Goal: Task Accomplishment & Management: Manage account settings

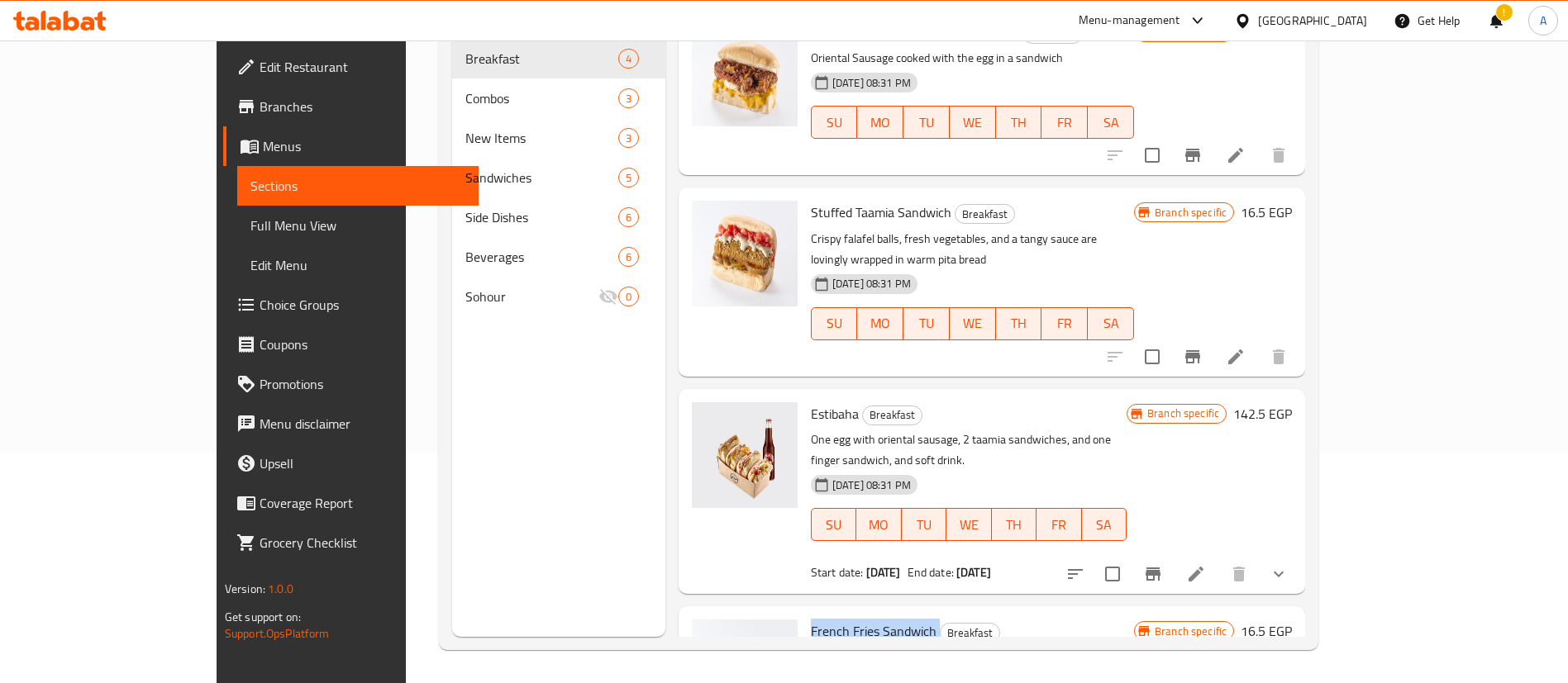
scroll to position [97, 0]
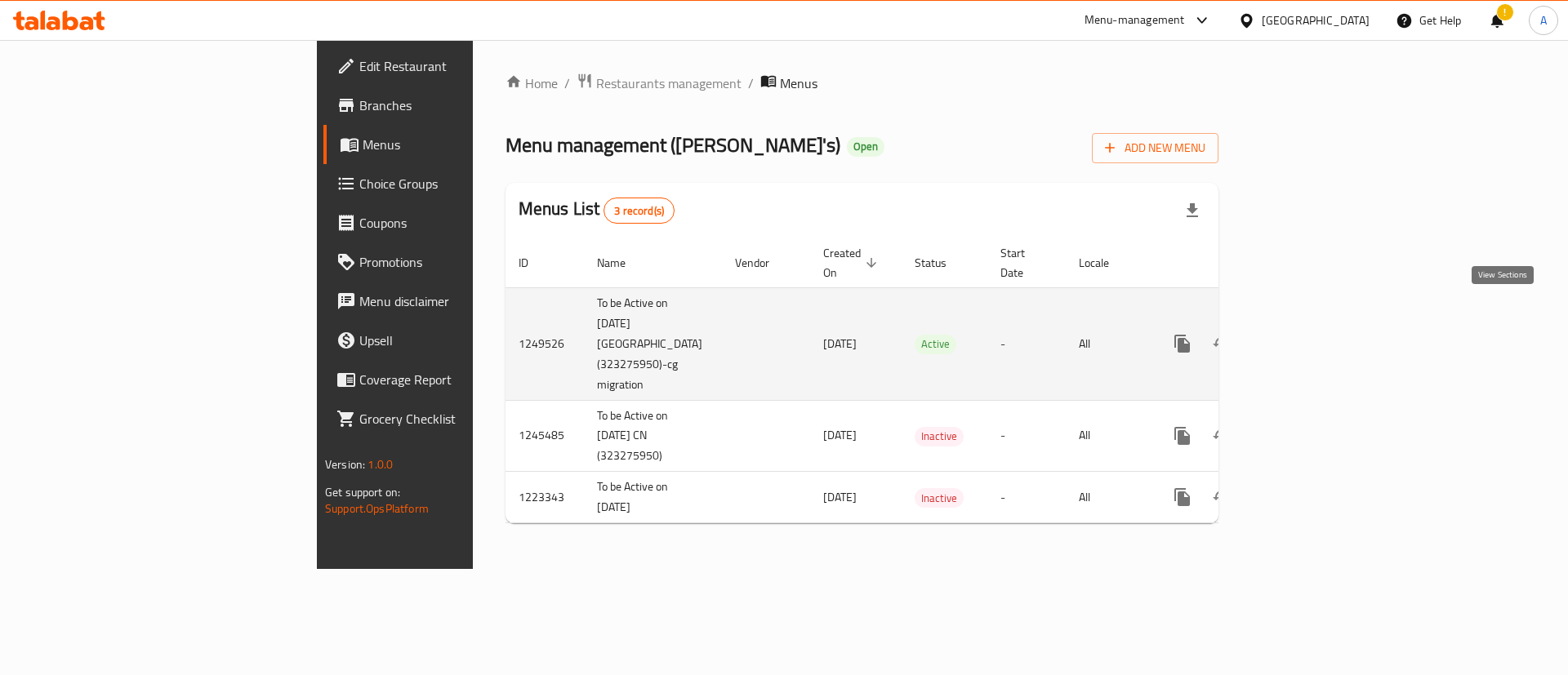
click at [1310, 334] on icon "enhanced table" at bounding box center [1300, 344] width 20 height 20
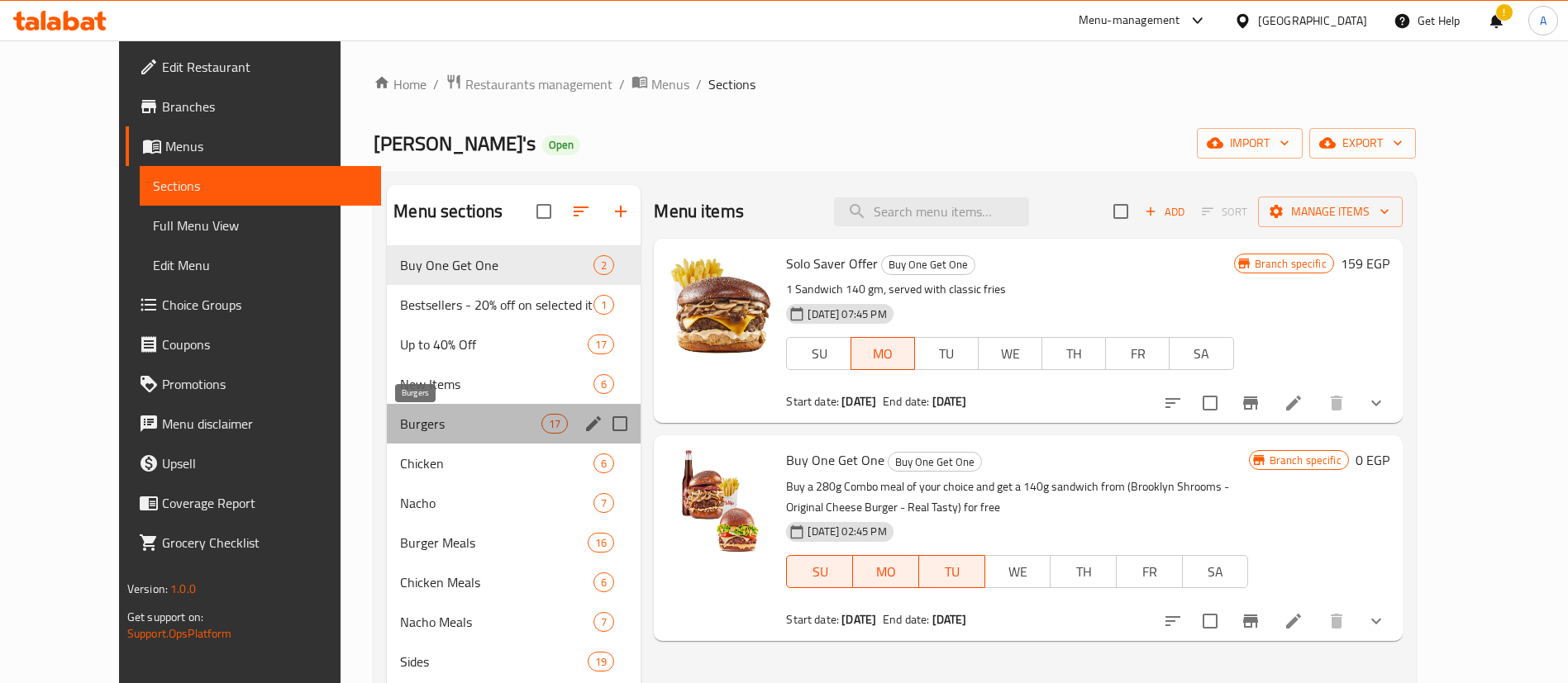
click at [400, 424] on span "Burgers" at bounding box center [470, 424] width 141 height 20
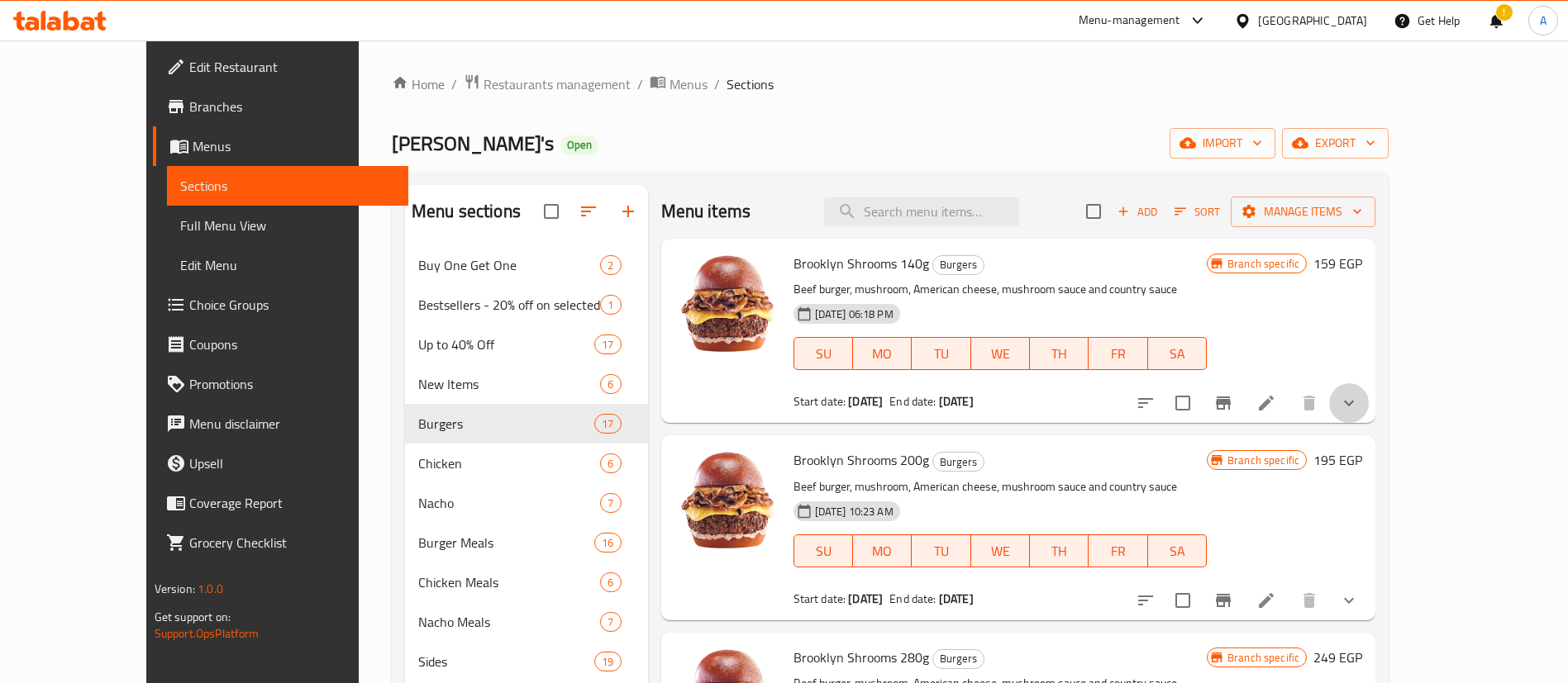
click at [1368, 400] on button "show more" at bounding box center [1349, 403] width 40 height 40
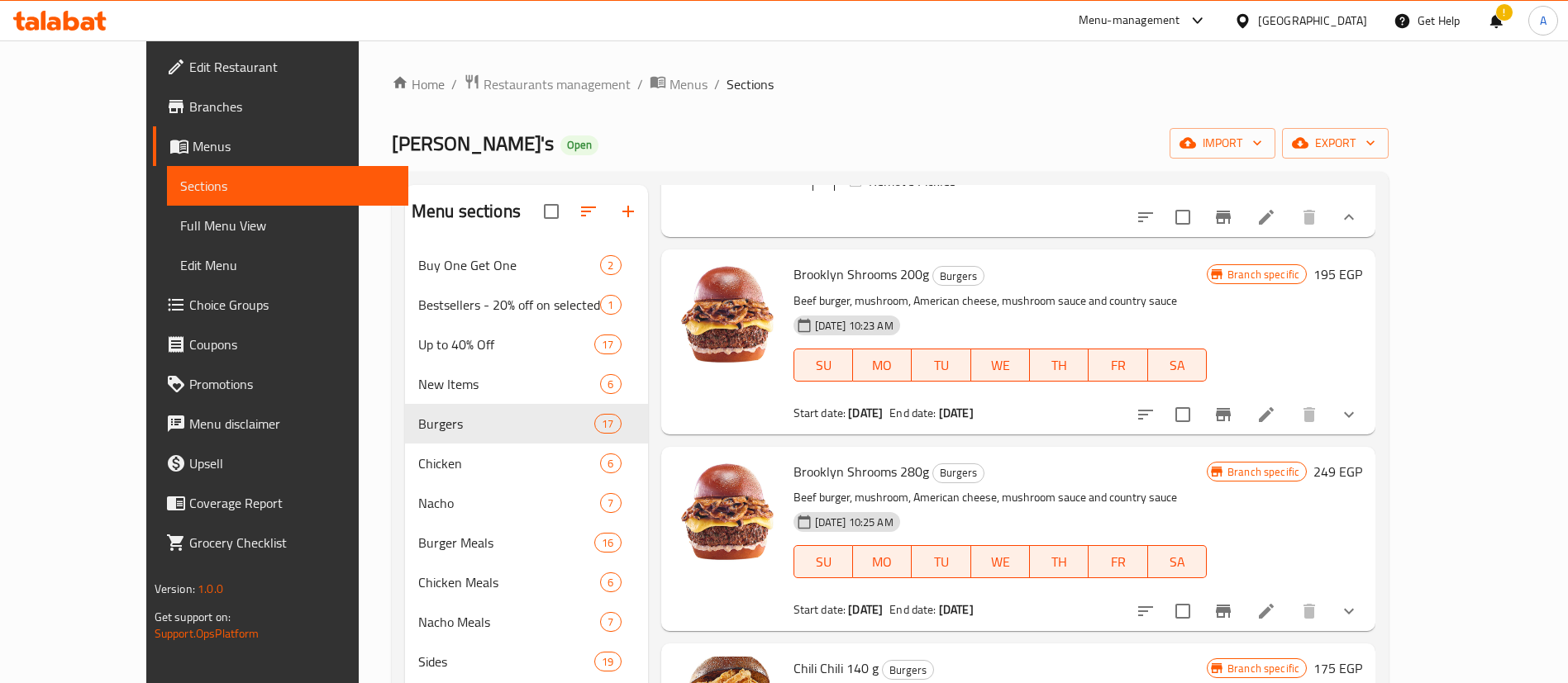
scroll to position [579, 0]
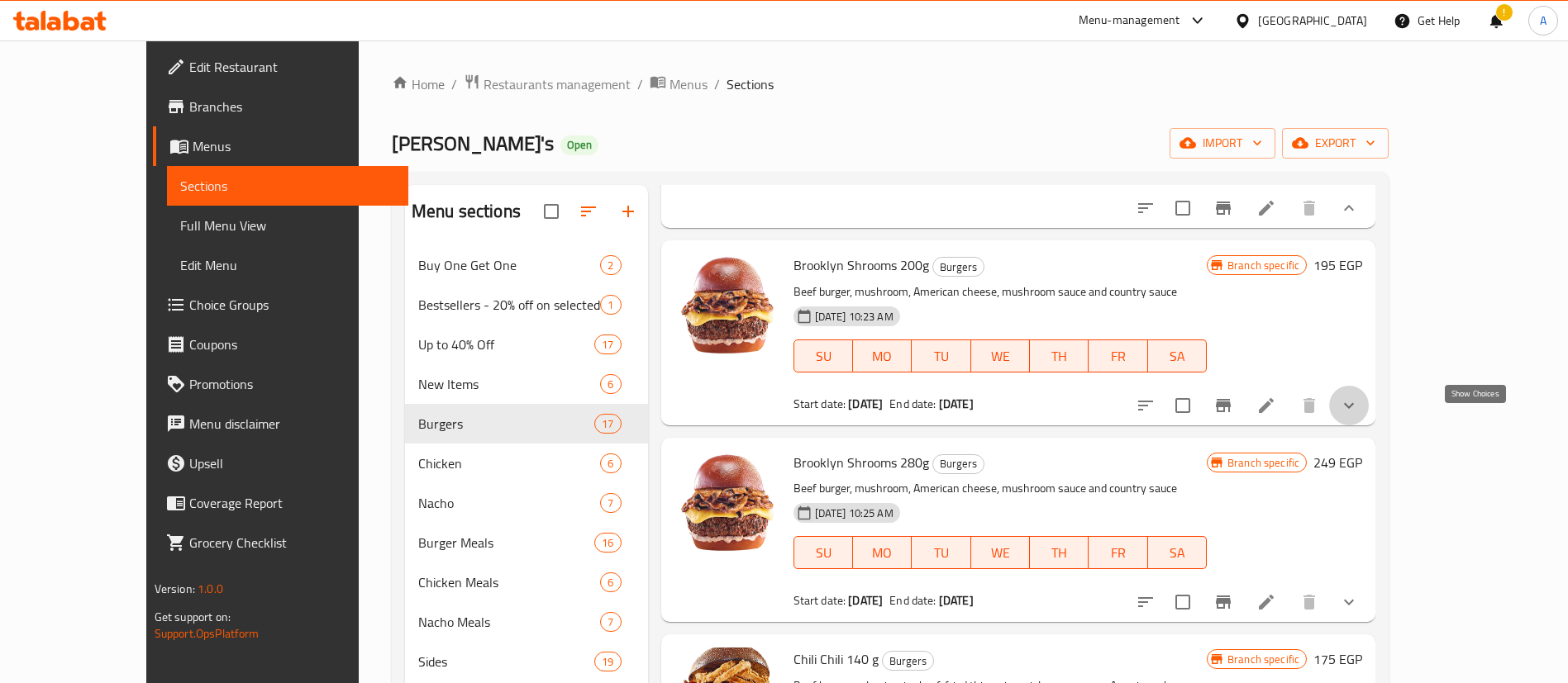
click at [1359, 415] on icon "show more" at bounding box center [1349, 405] width 20 height 20
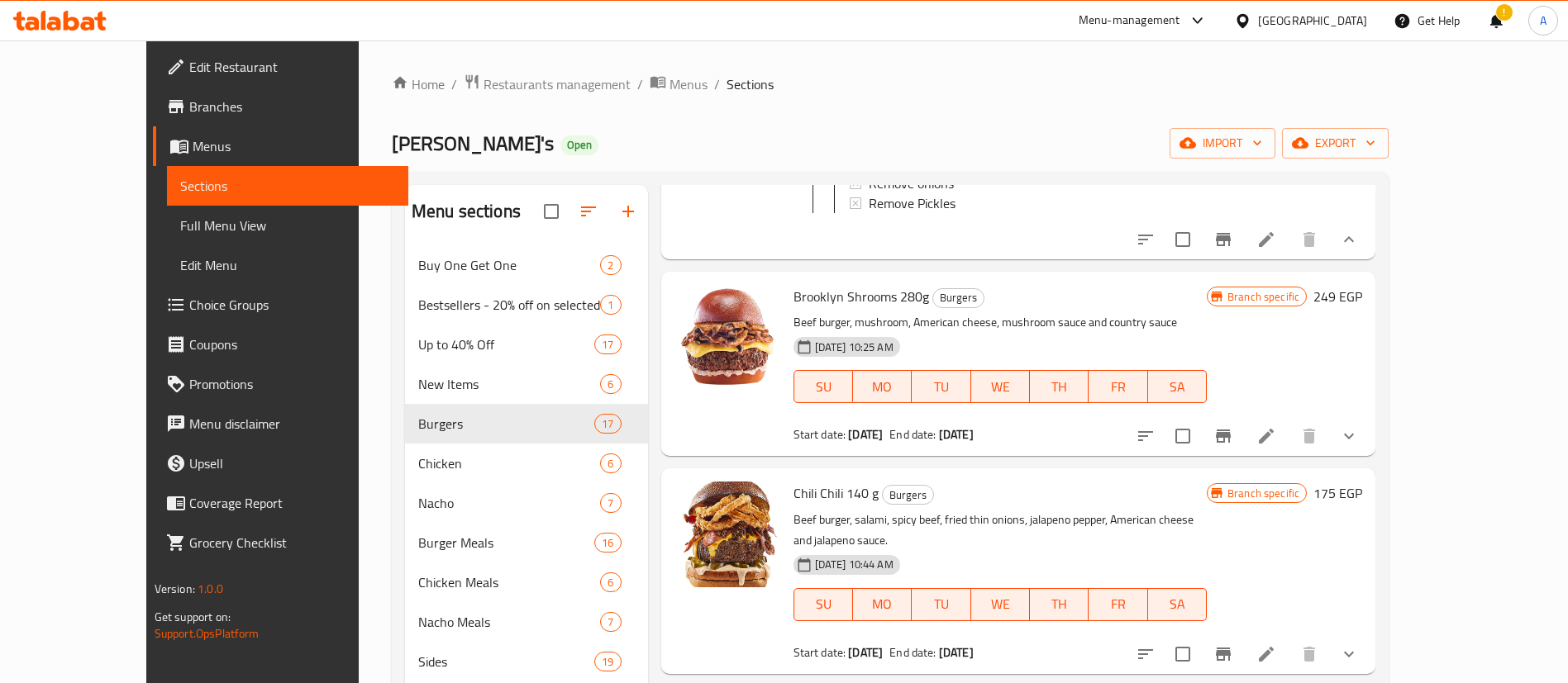
scroll to position [1281, 0]
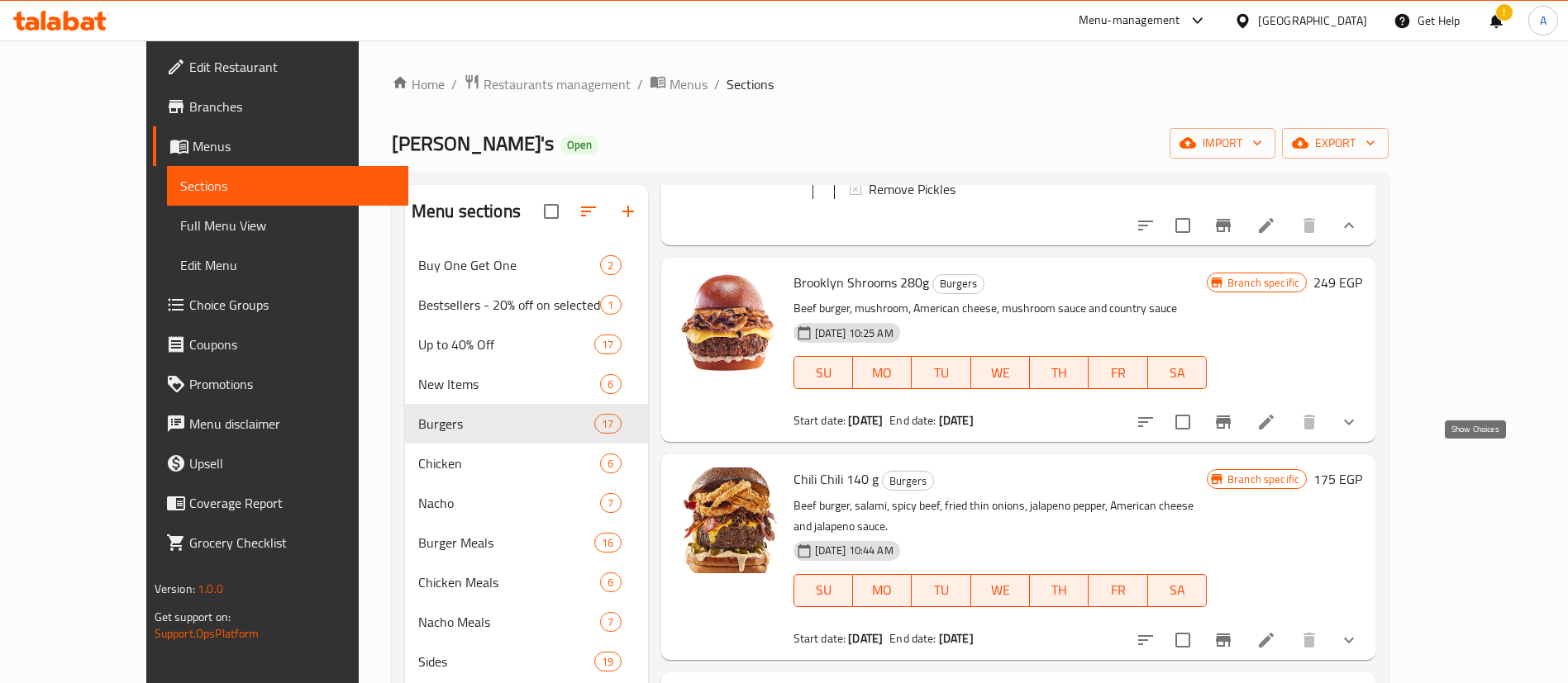
click at [1359, 432] on icon "show more" at bounding box center [1349, 422] width 20 height 20
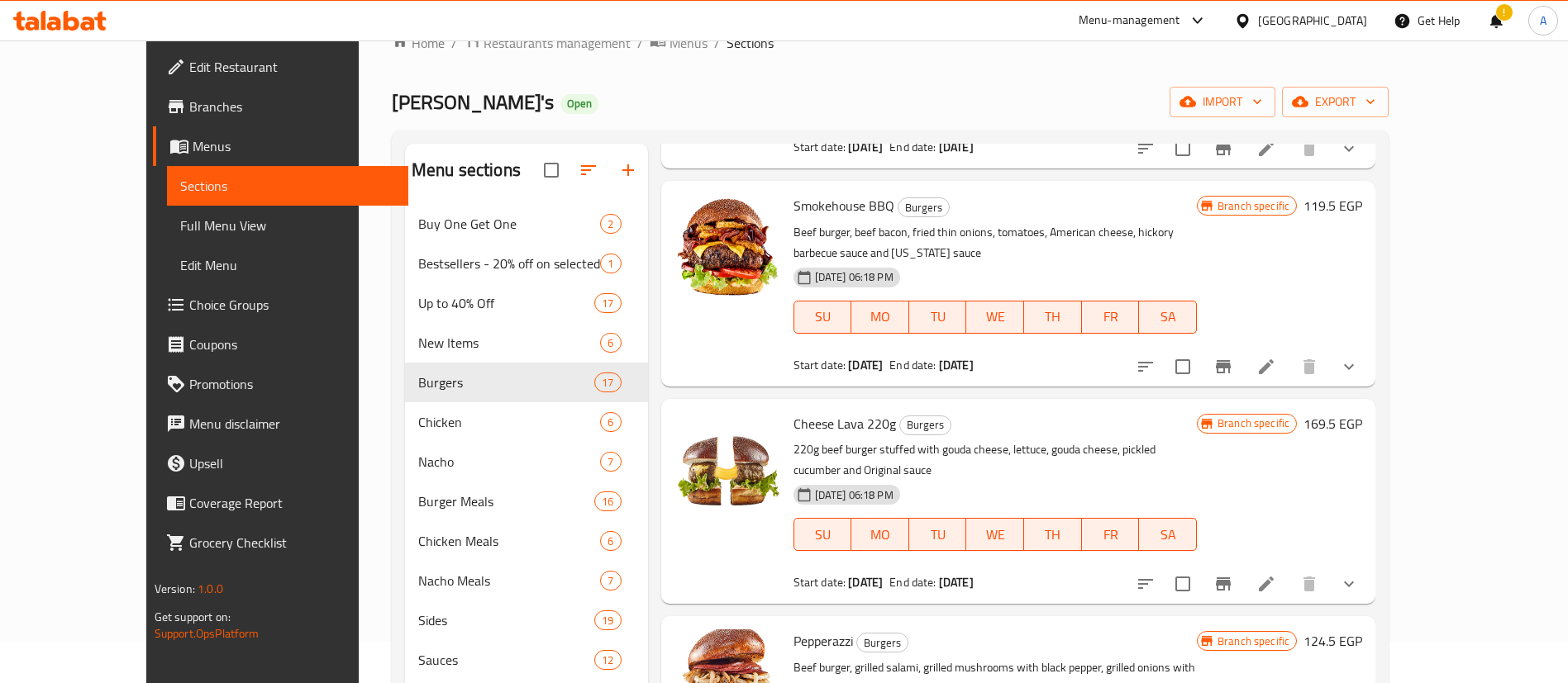
scroll to position [3325, 0]
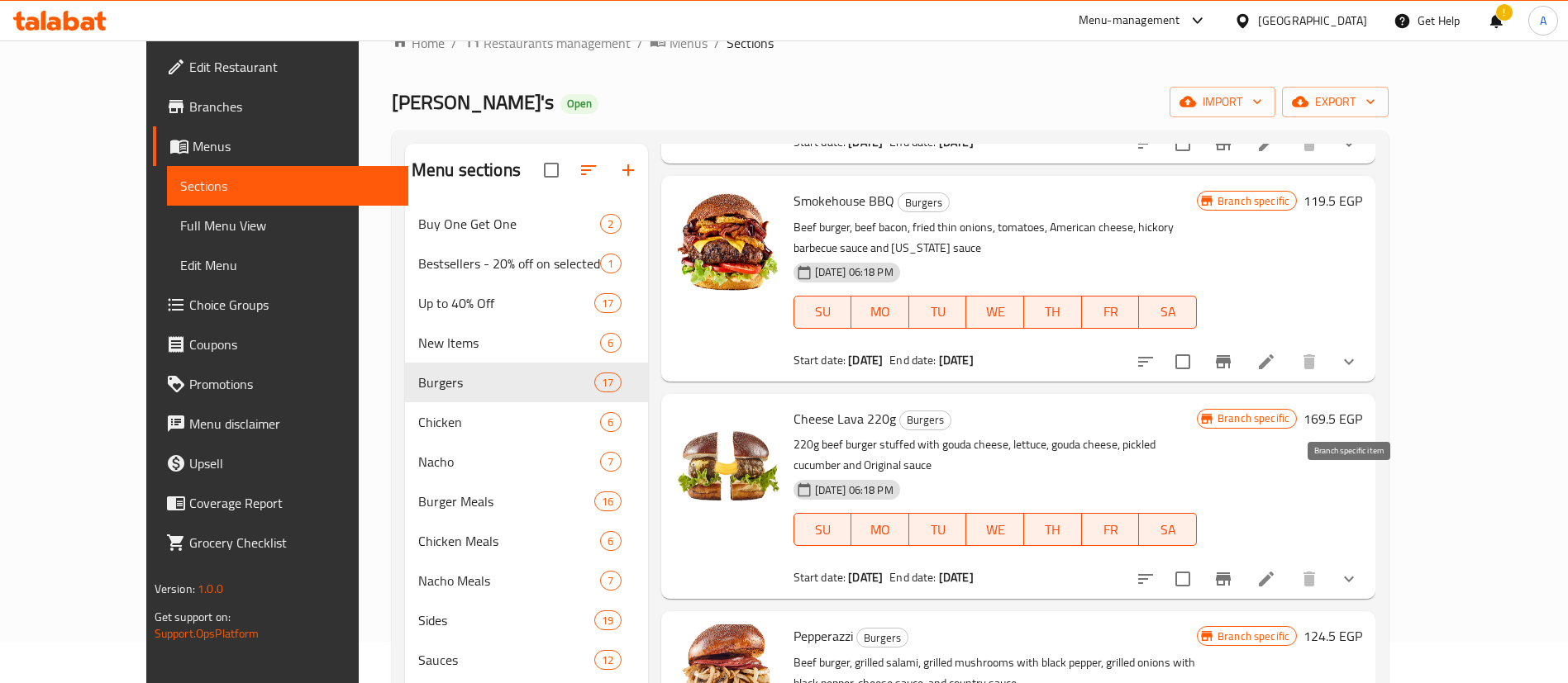
click at [1231, 573] on icon "Branch-specific-item" at bounding box center [1223, 579] width 15 height 13
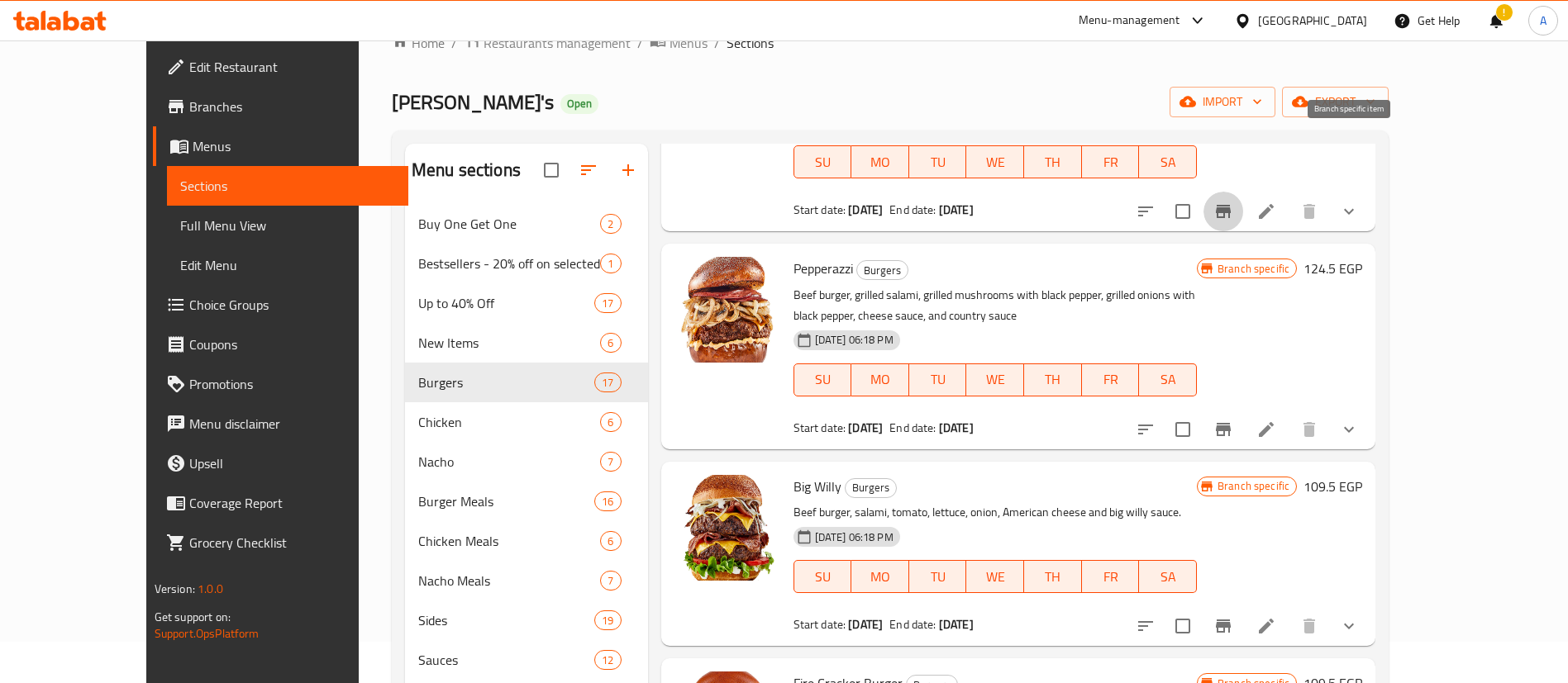
scroll to position [3697, 0]
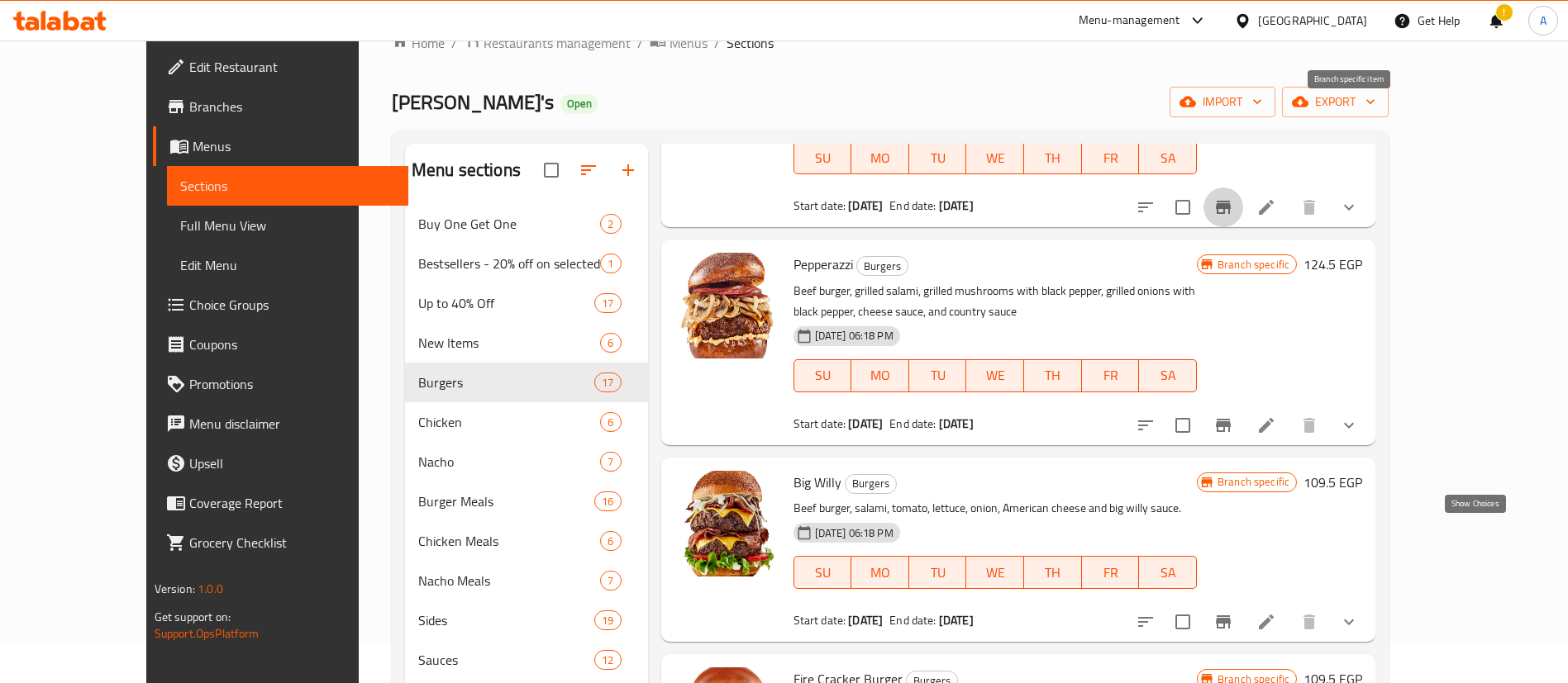
click at [1359, 613] on icon "show more" at bounding box center [1349, 622] width 20 height 20
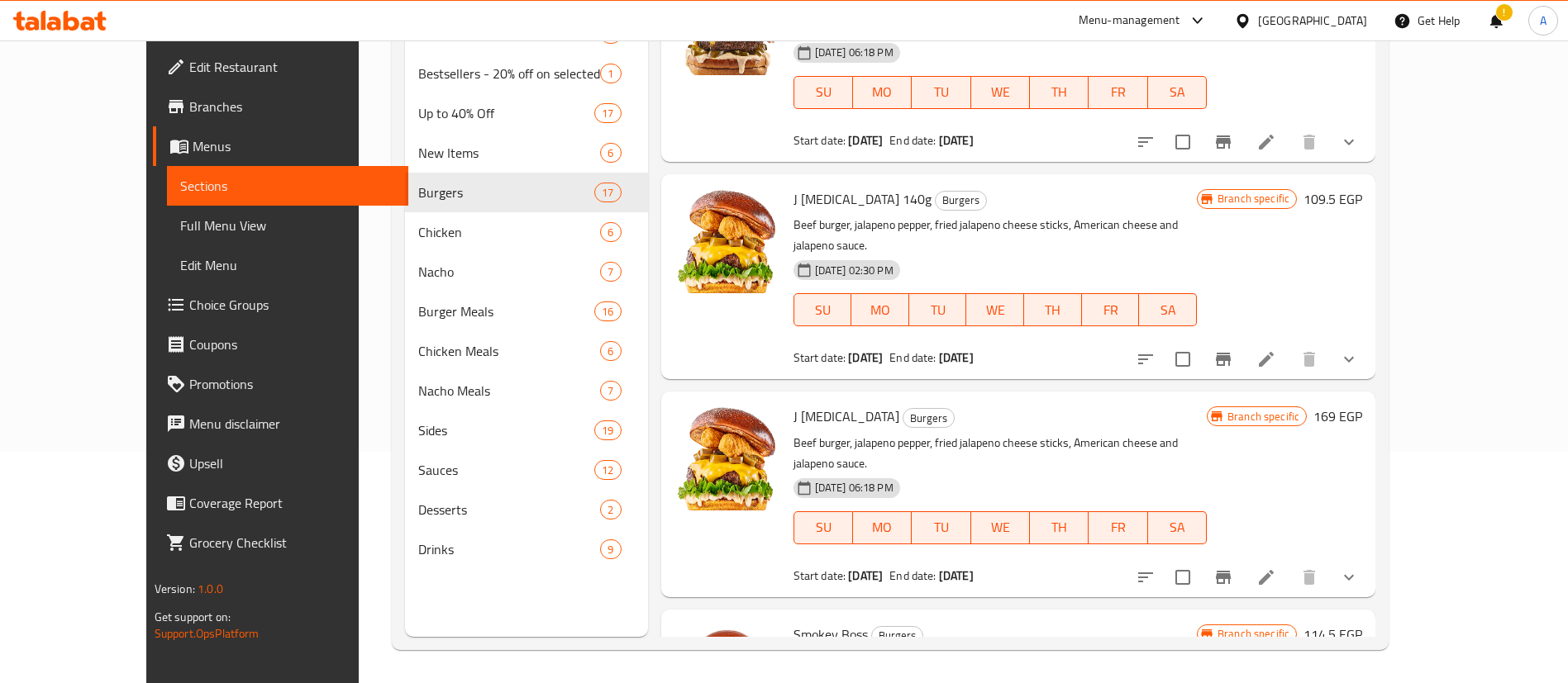
scroll to position [2527, 0]
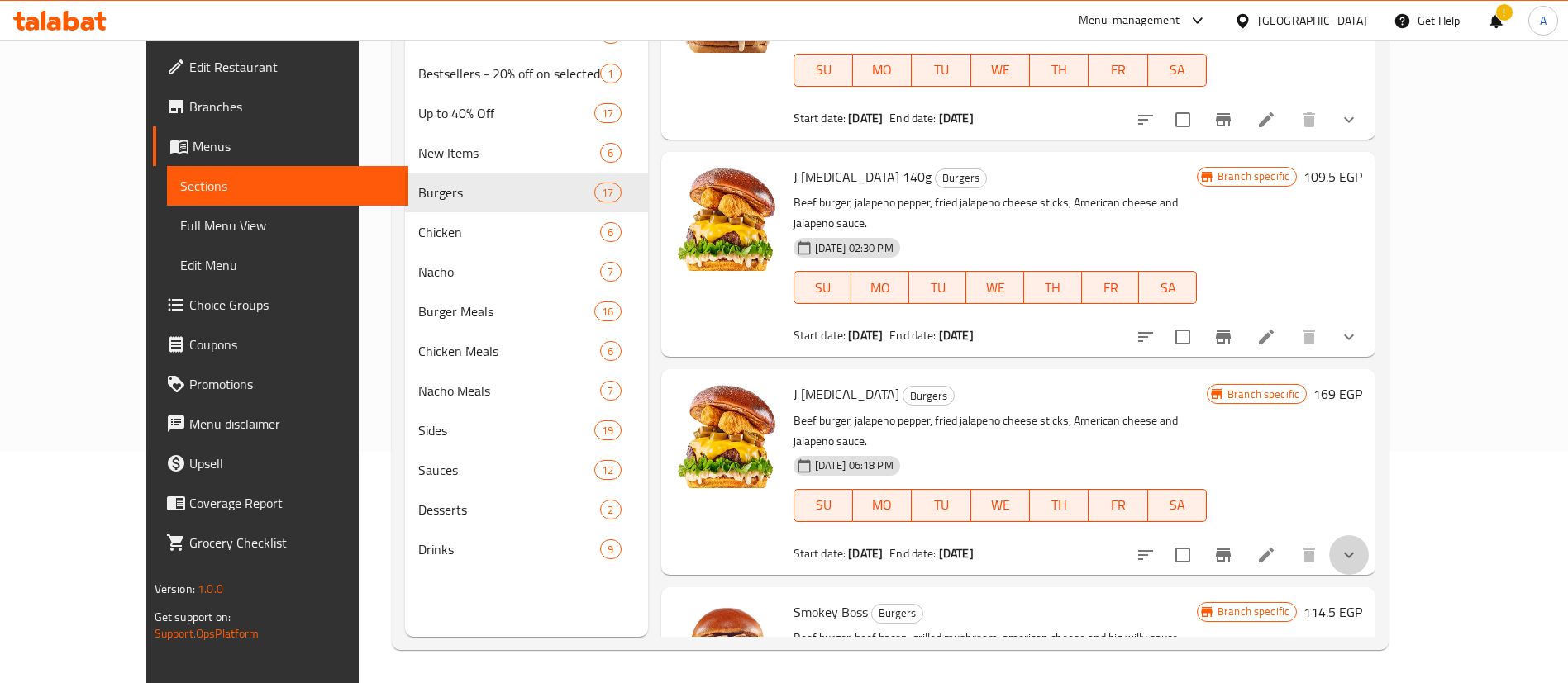
click at [1368, 535] on button "show more" at bounding box center [1349, 555] width 40 height 40
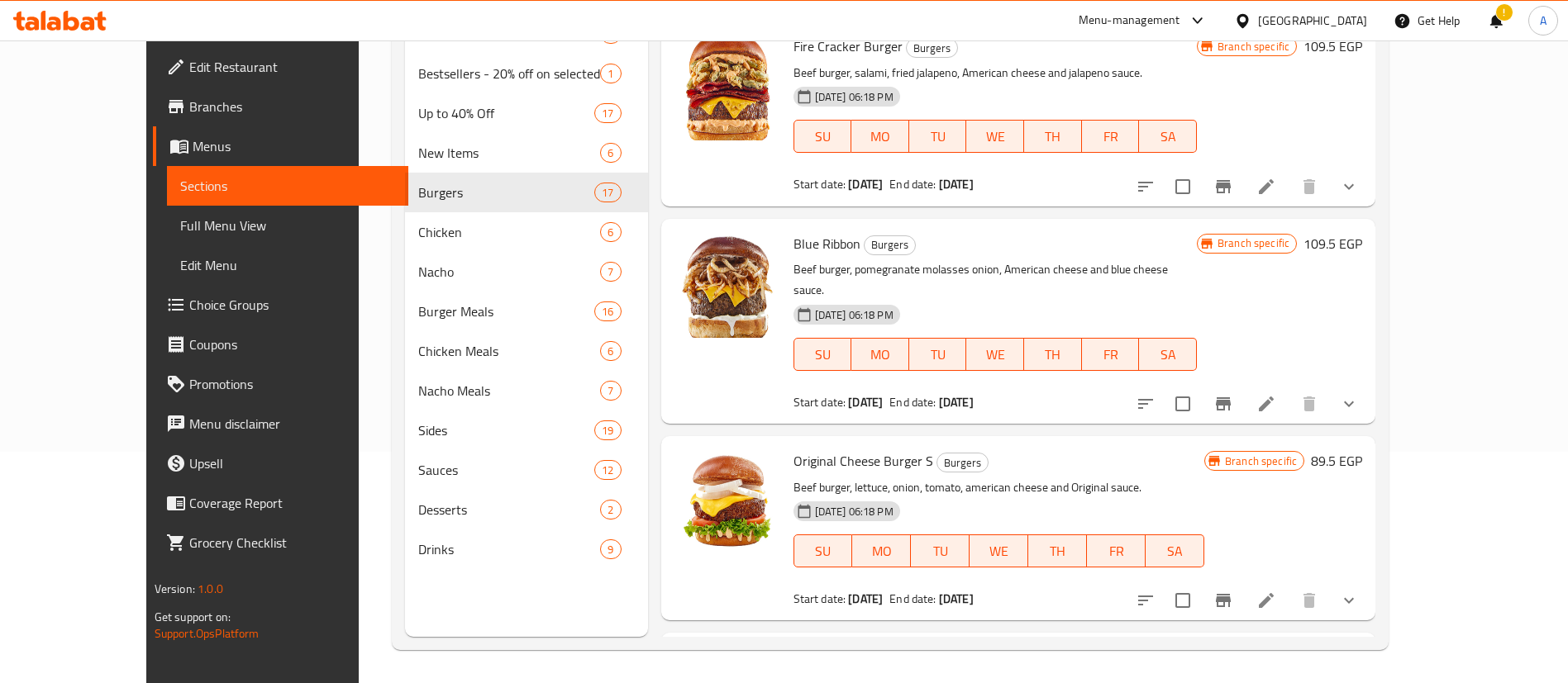
scroll to position [5386, 0]
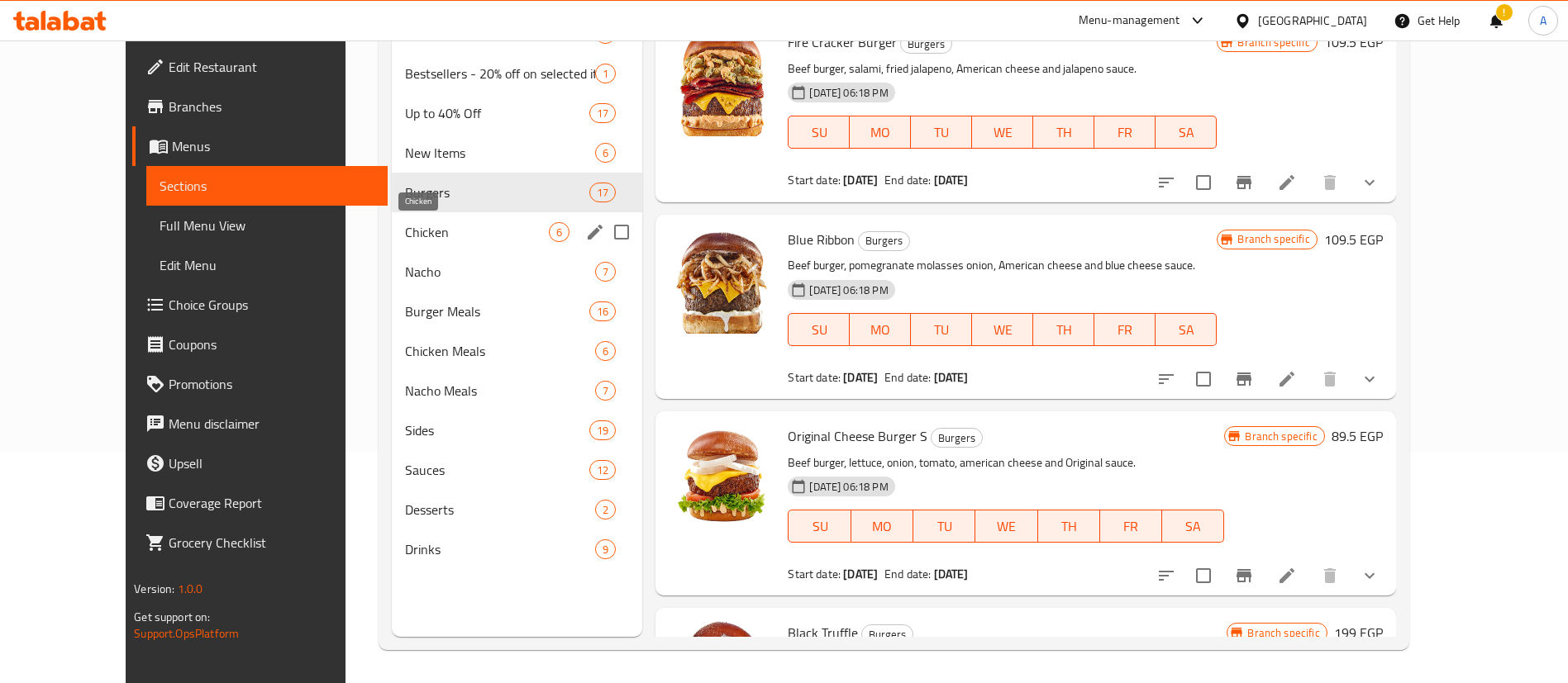
click at [405, 226] on span "Chicken" at bounding box center [477, 232] width 144 height 20
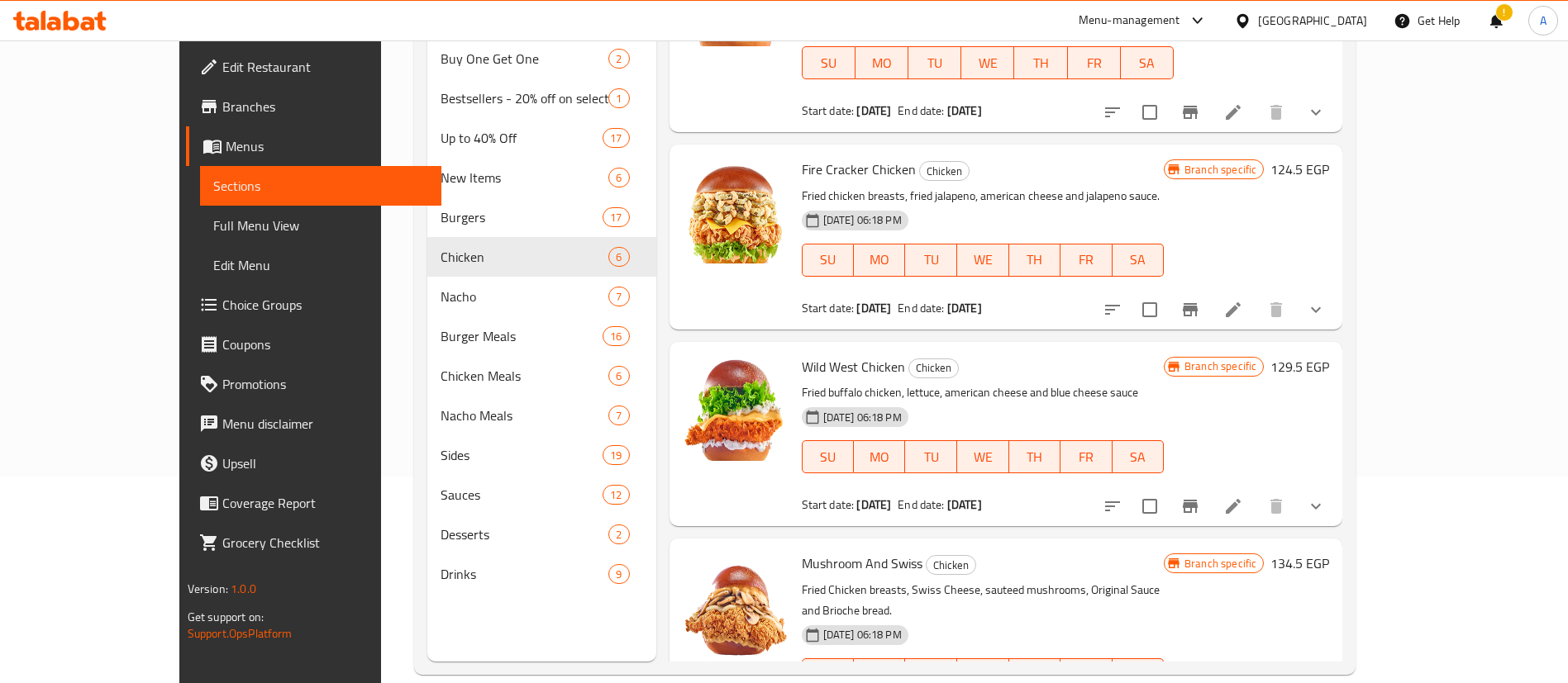
scroll to position [231, 0]
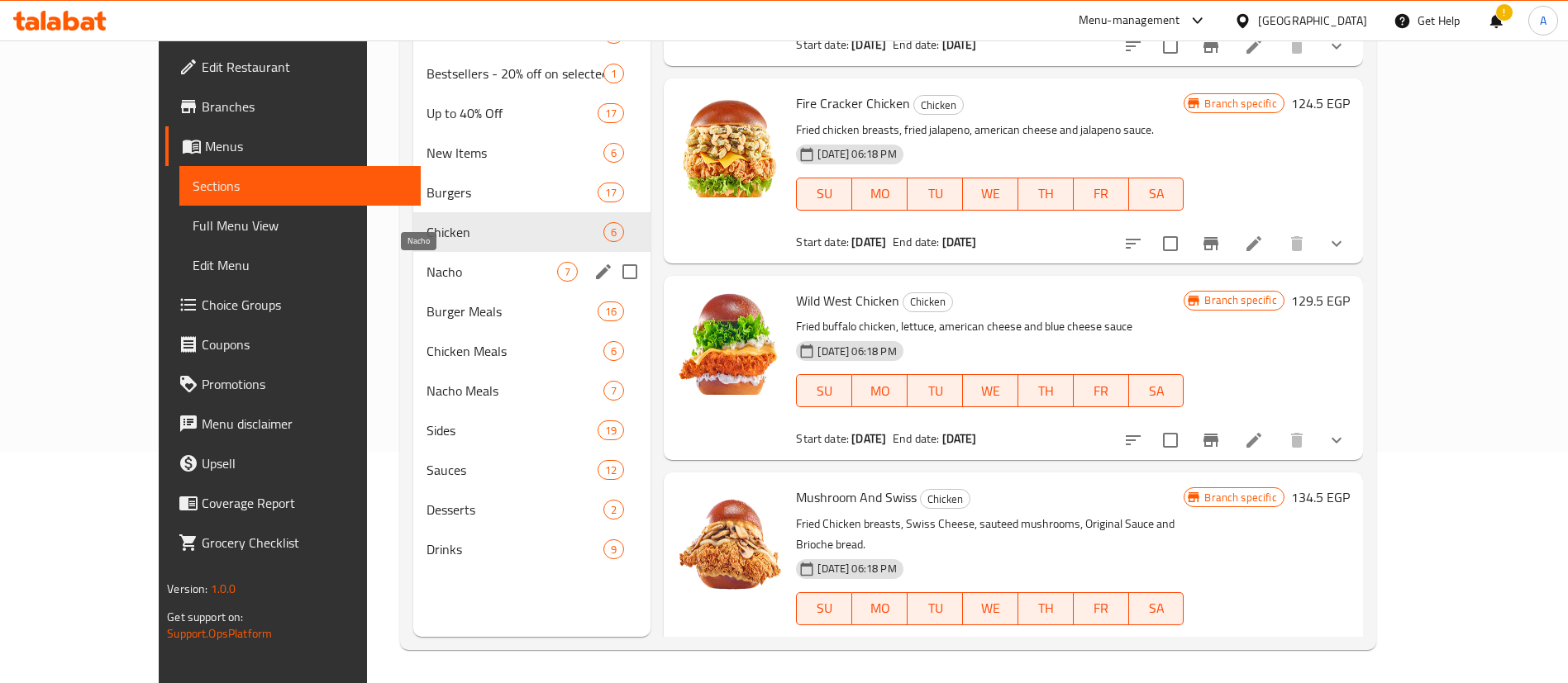
click at [426, 265] on span "Nacho" at bounding box center [491, 272] width 130 height 20
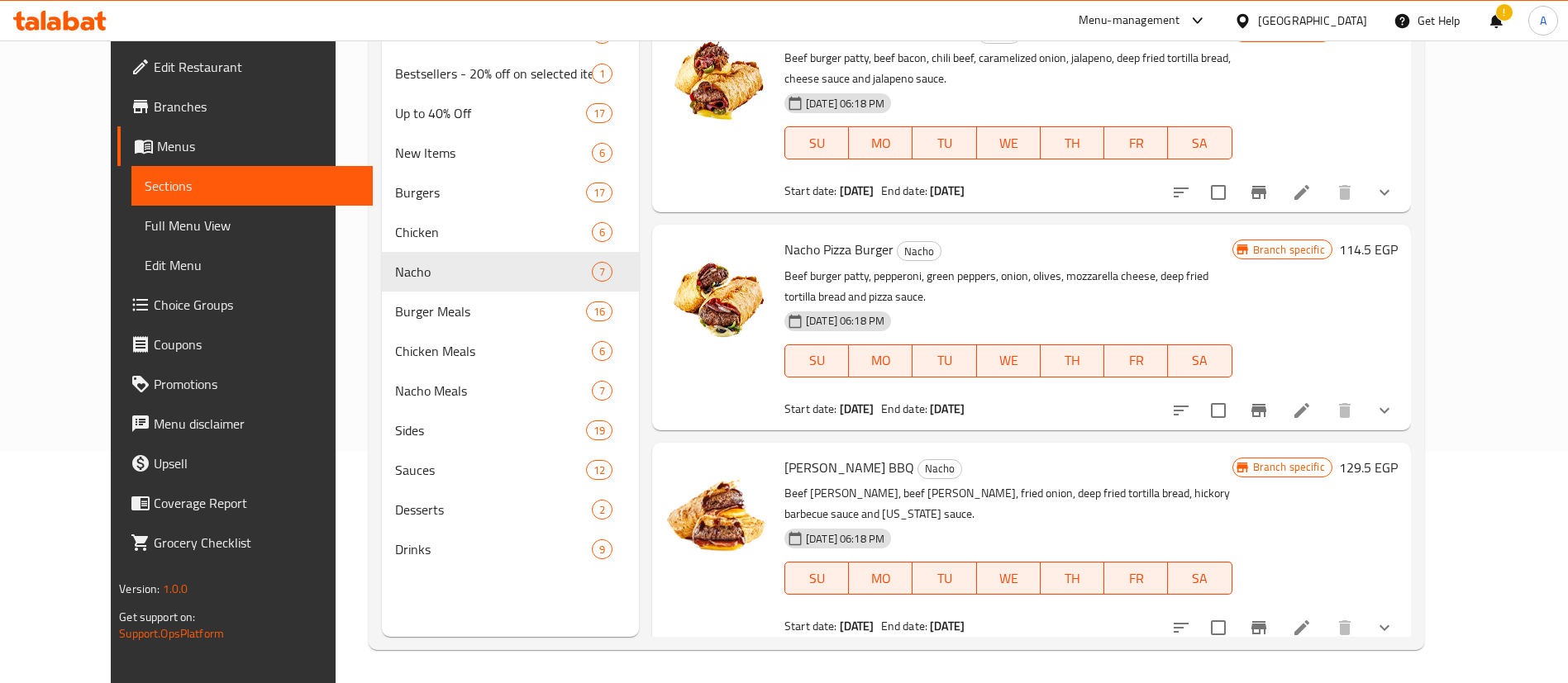
click at [1394, 183] on icon "show more" at bounding box center [1384, 192] width 20 height 20
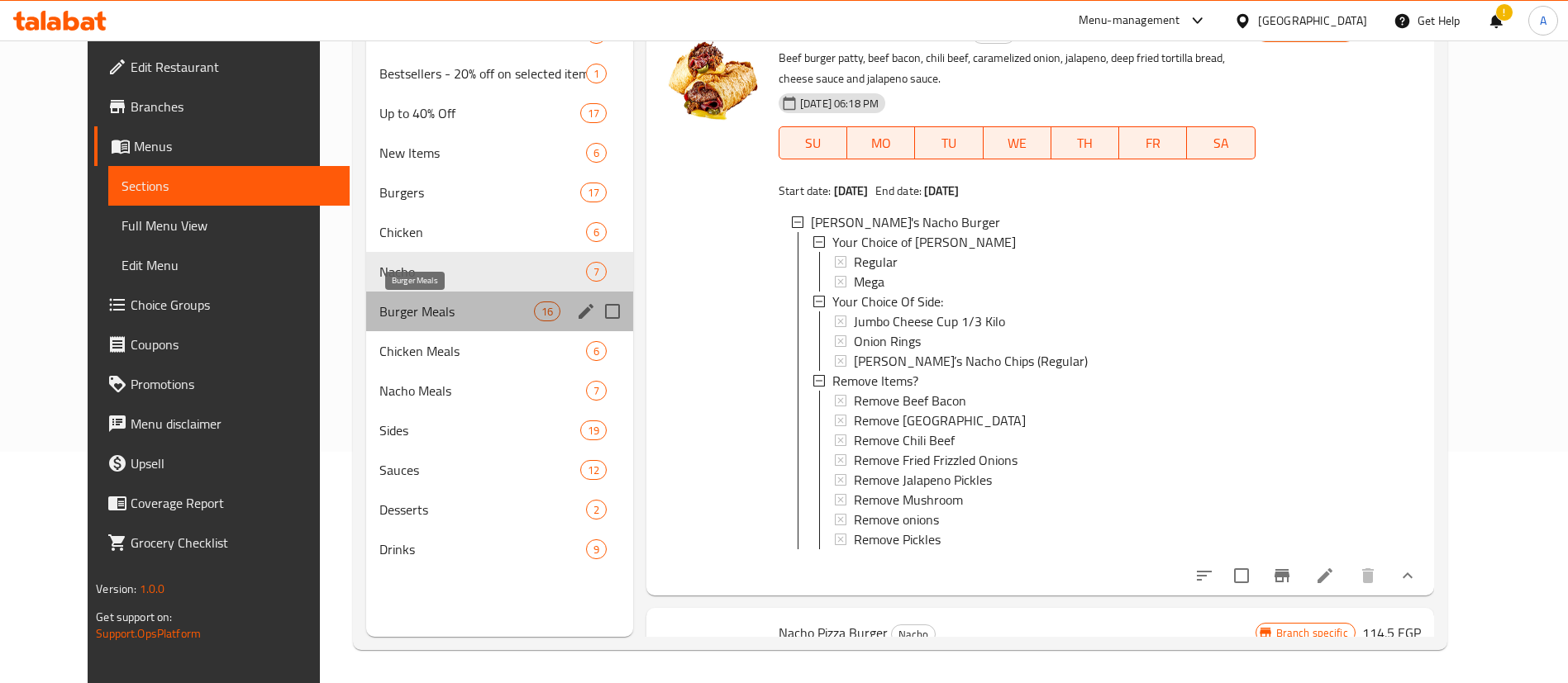
click at [396, 312] on span "Burger Meals" at bounding box center [456, 312] width 154 height 20
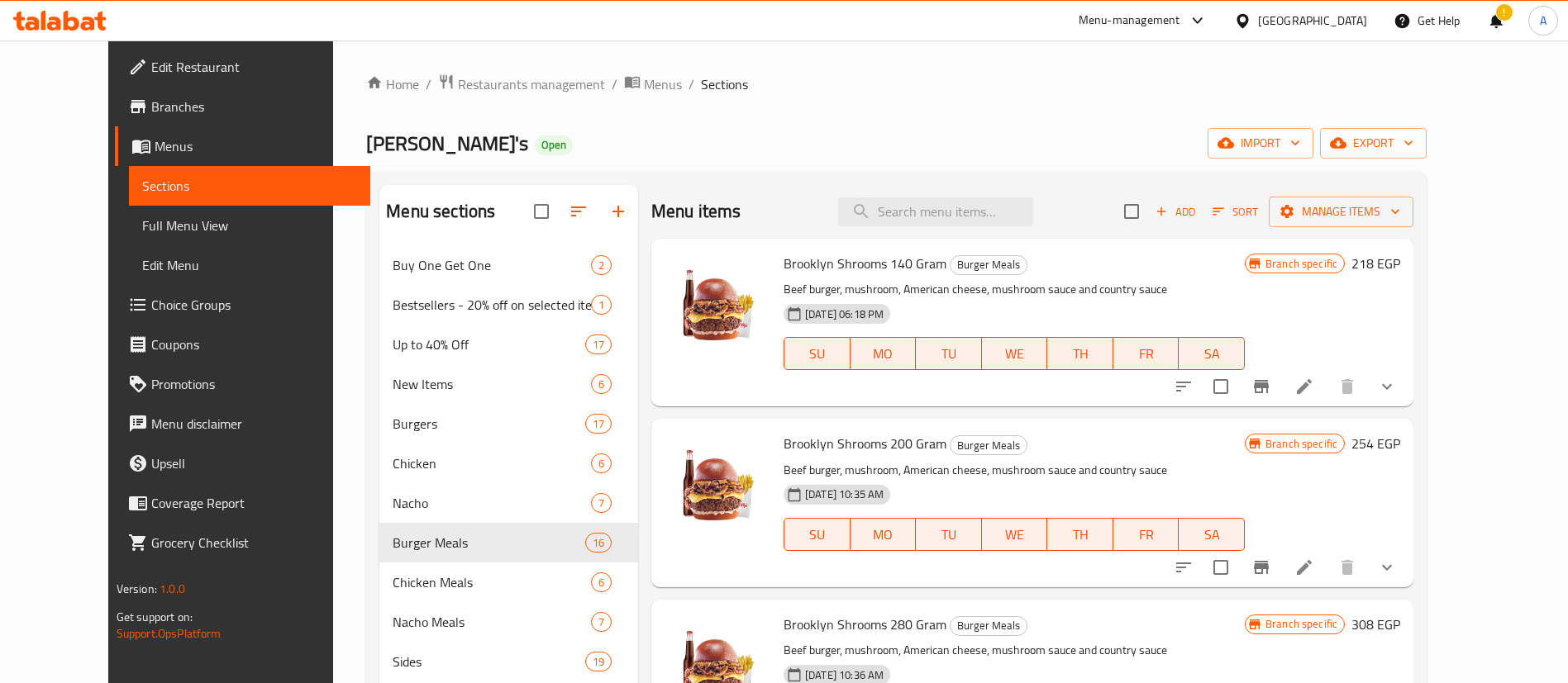
click at [1406, 389] on button "show more" at bounding box center [1386, 387] width 40 height 40
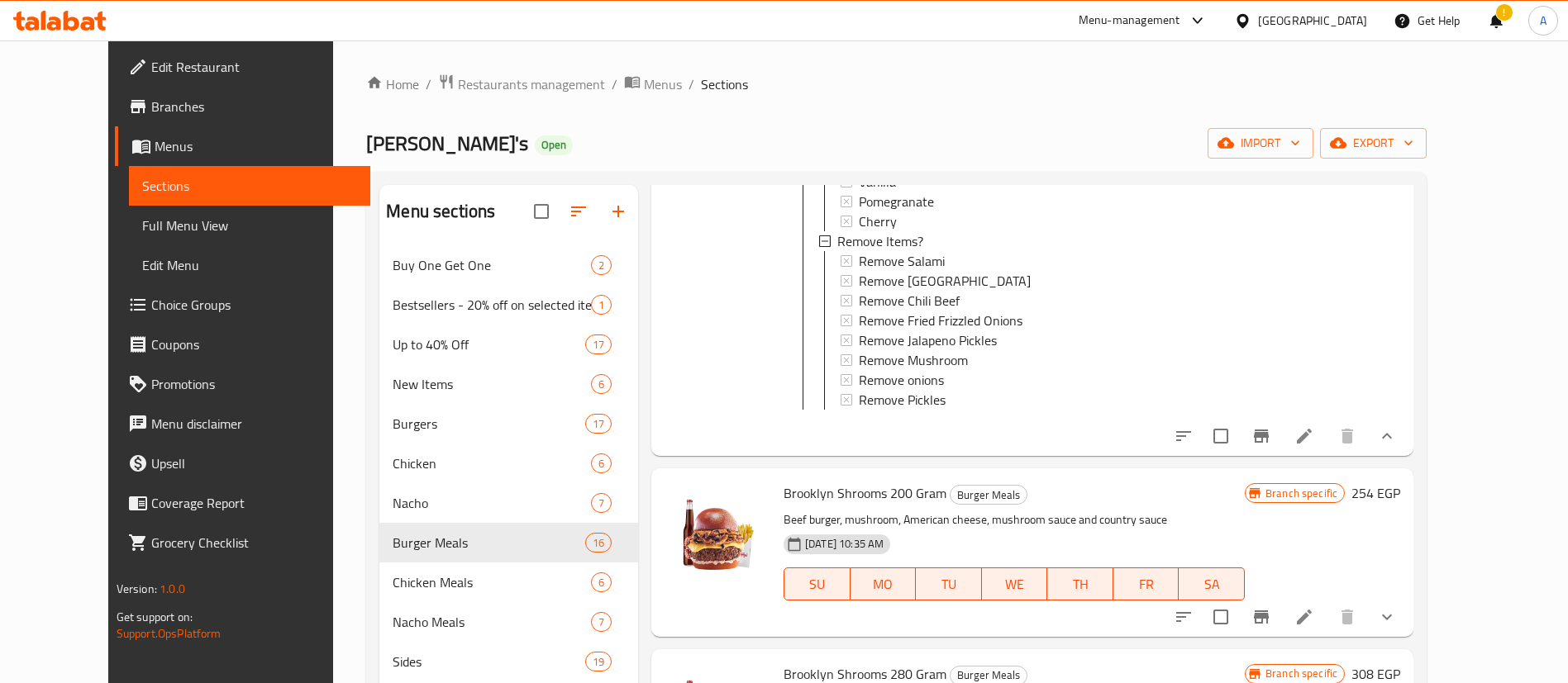
scroll to position [835, 0]
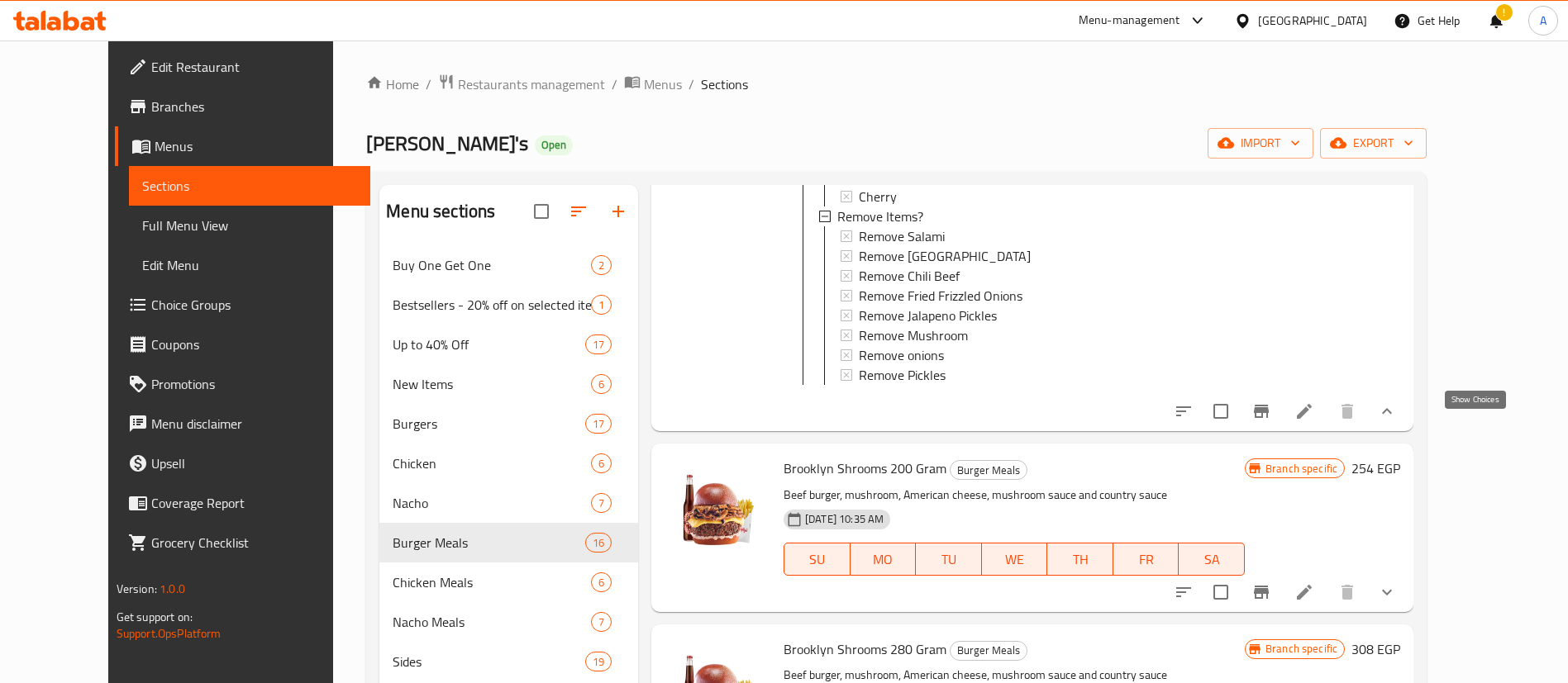
click at [1396, 421] on icon "show more" at bounding box center [1386, 411] width 20 height 20
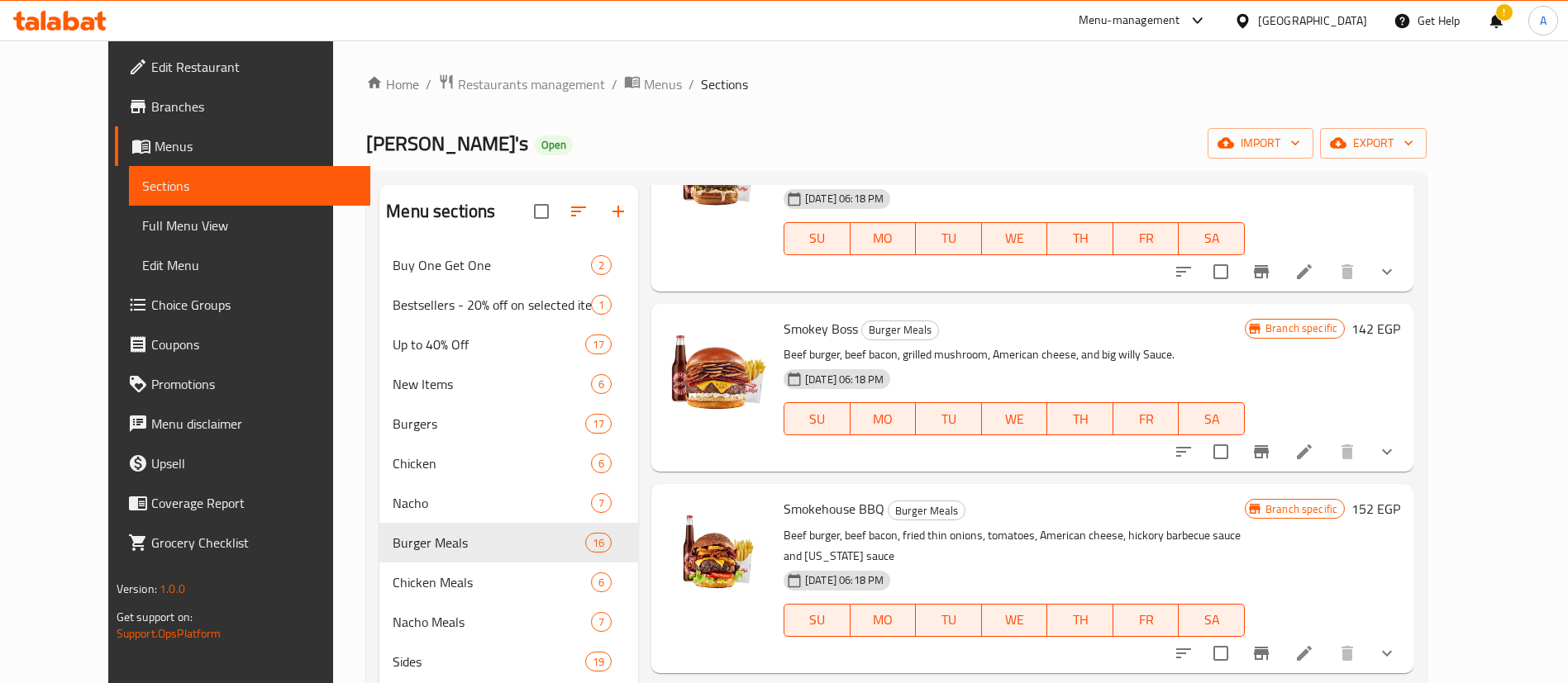
scroll to position [5, 0]
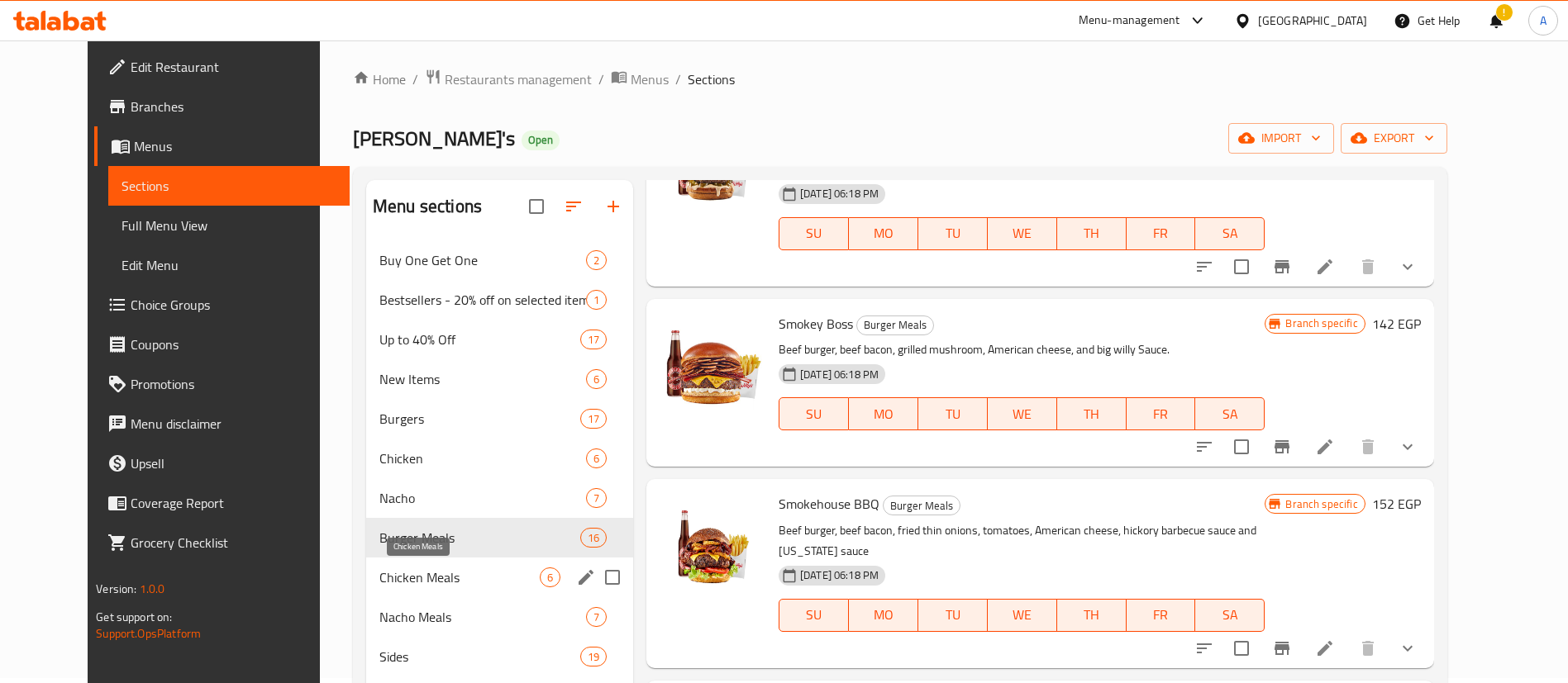
click at [379, 573] on span "Chicken Meals" at bounding box center [459, 578] width 160 height 20
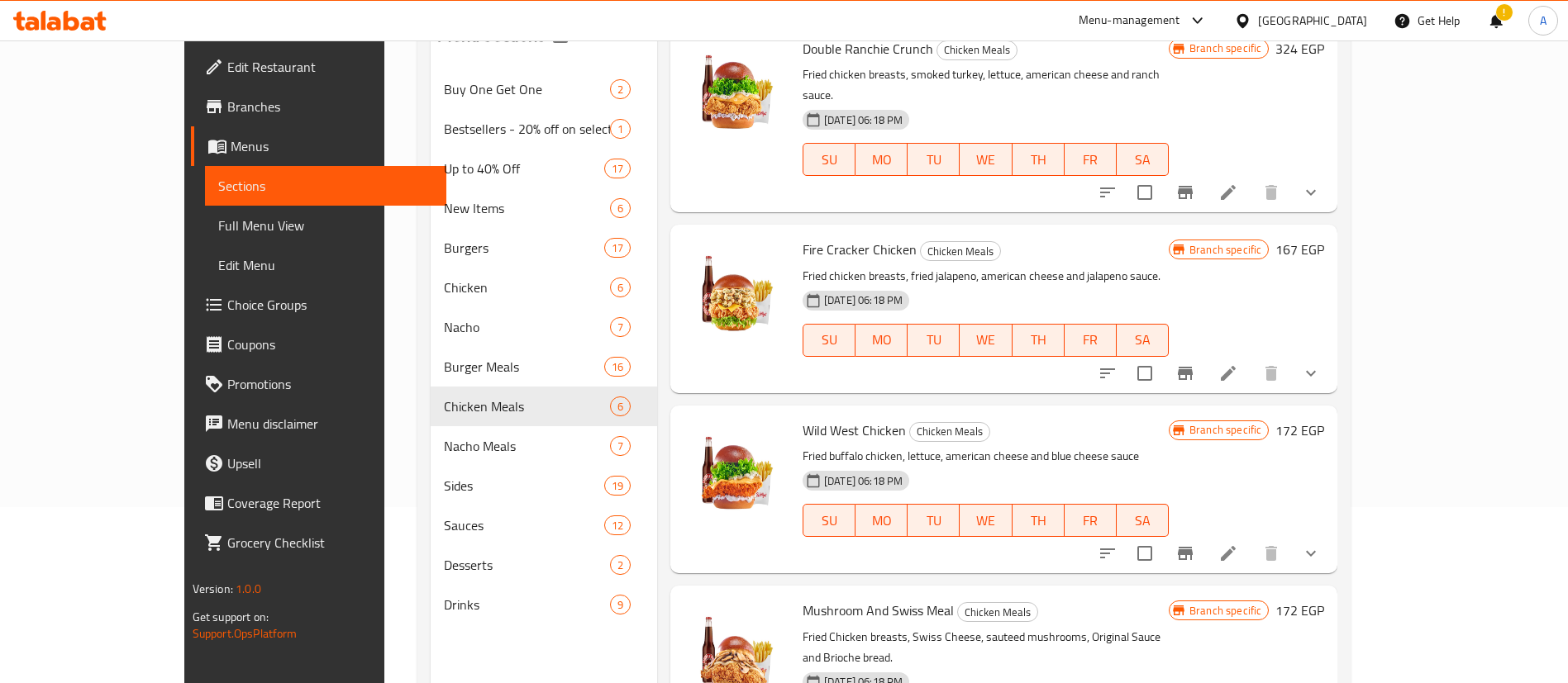
scroll to position [231, 0]
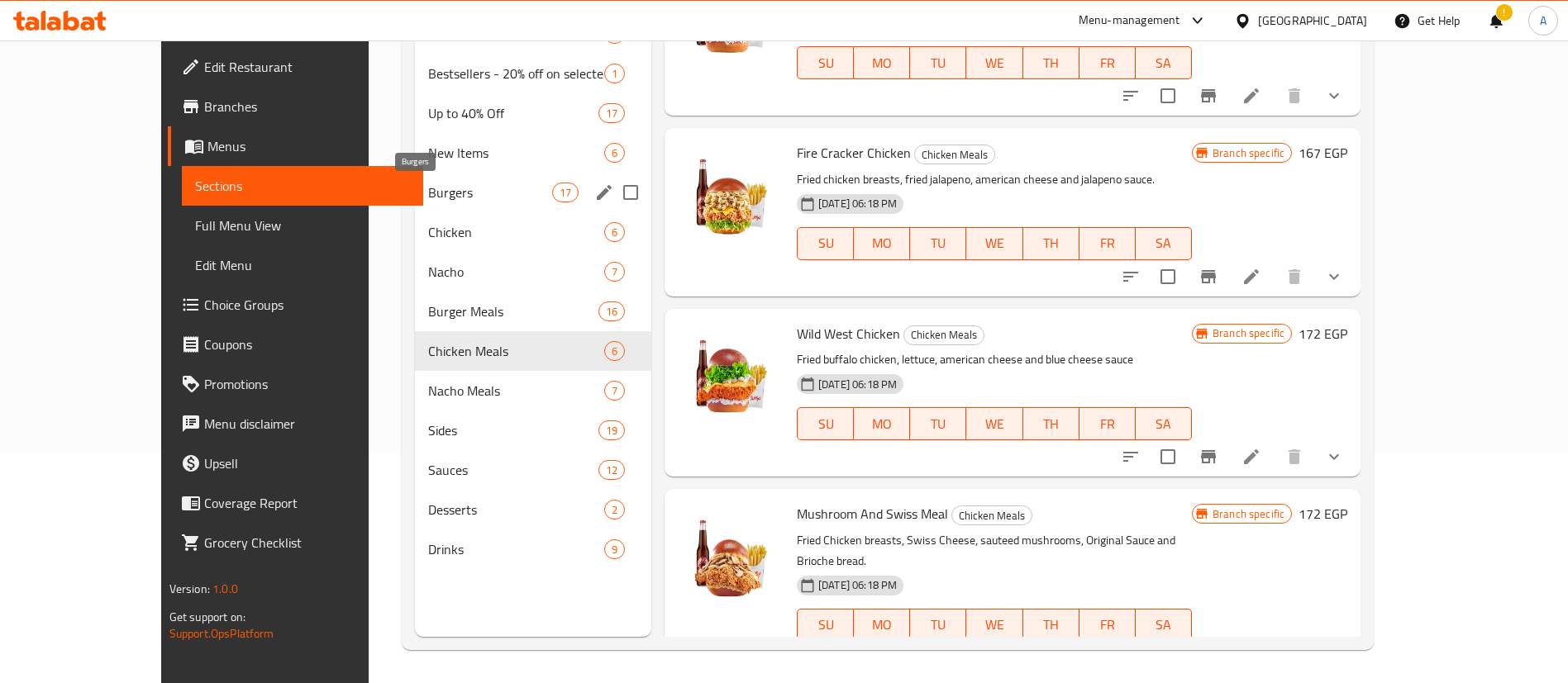
click at [428, 196] on span "Burgers" at bounding box center [489, 192] width 124 height 20
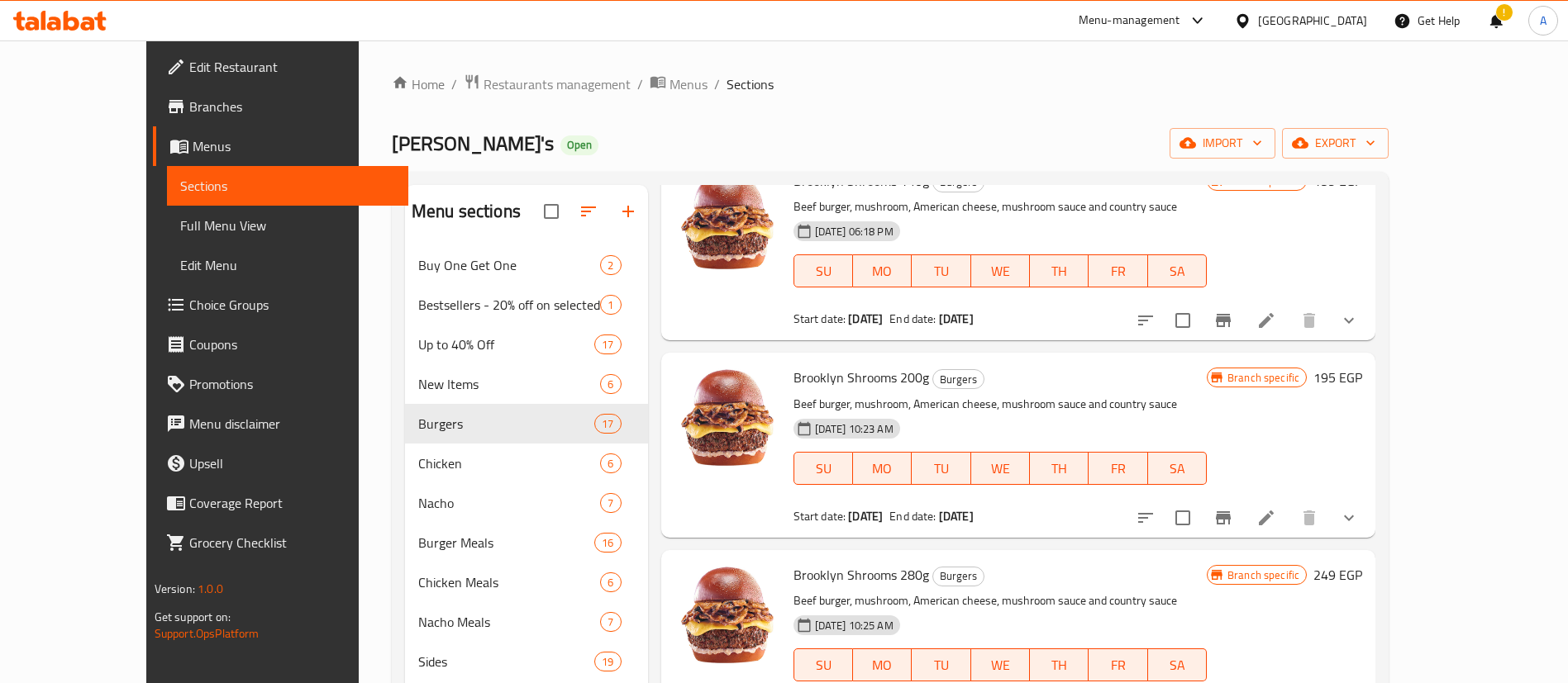
scroll to position [41, 0]
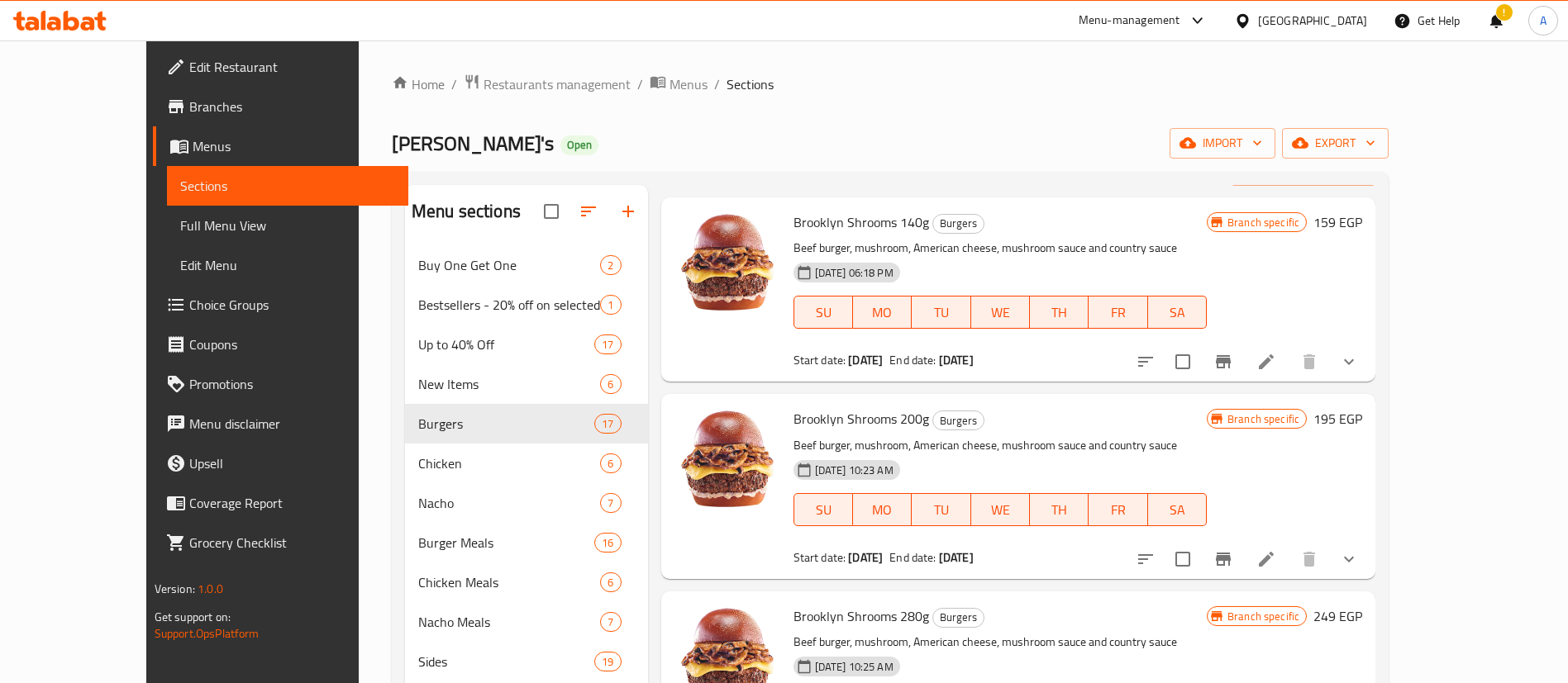
drag, startPoint x: 649, startPoint y: 2, endPoint x: 620, endPoint y: 45, distance: 51.9
click at [923, 87] on ol "Home / Restaurants management / Menus / Sections" at bounding box center [890, 85] width 997 height 22
click at [970, 124] on div "Home / Restaurants management / Menus / Sections Willy's Open import export Men…" at bounding box center [890, 477] width 997 height 808
